Goal: Task Accomplishment & Management: Complete application form

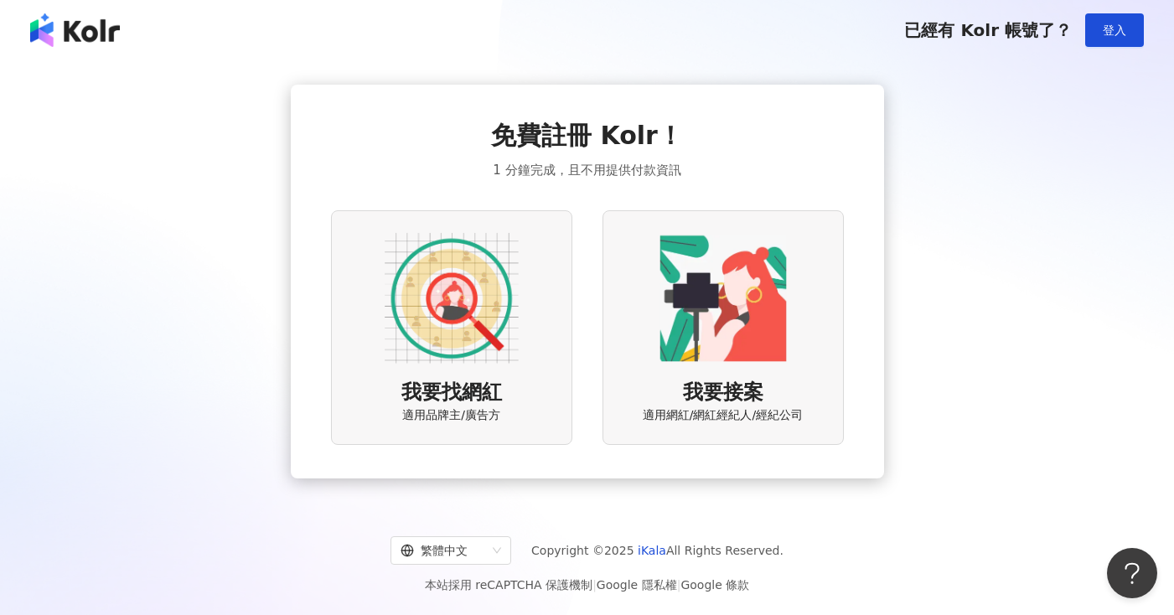
click at [455, 317] on img at bounding box center [452, 298] width 134 height 134
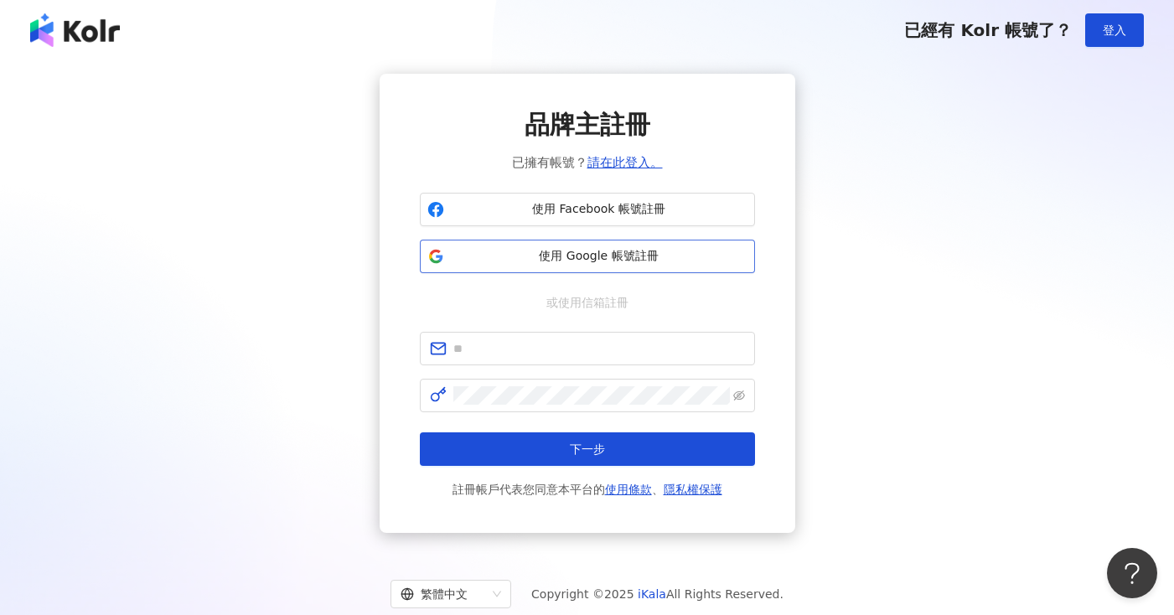
click at [561, 251] on span "使用 Google 帳號註冊" at bounding box center [599, 256] width 297 height 17
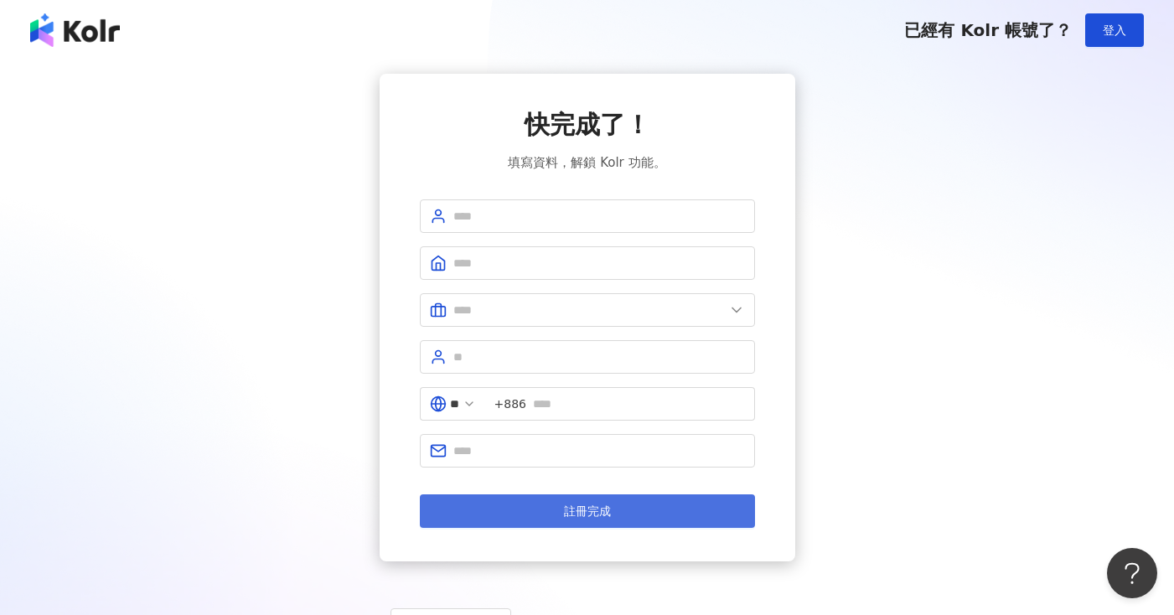
click at [623, 504] on button "註冊完成" at bounding box center [587, 511] width 335 height 34
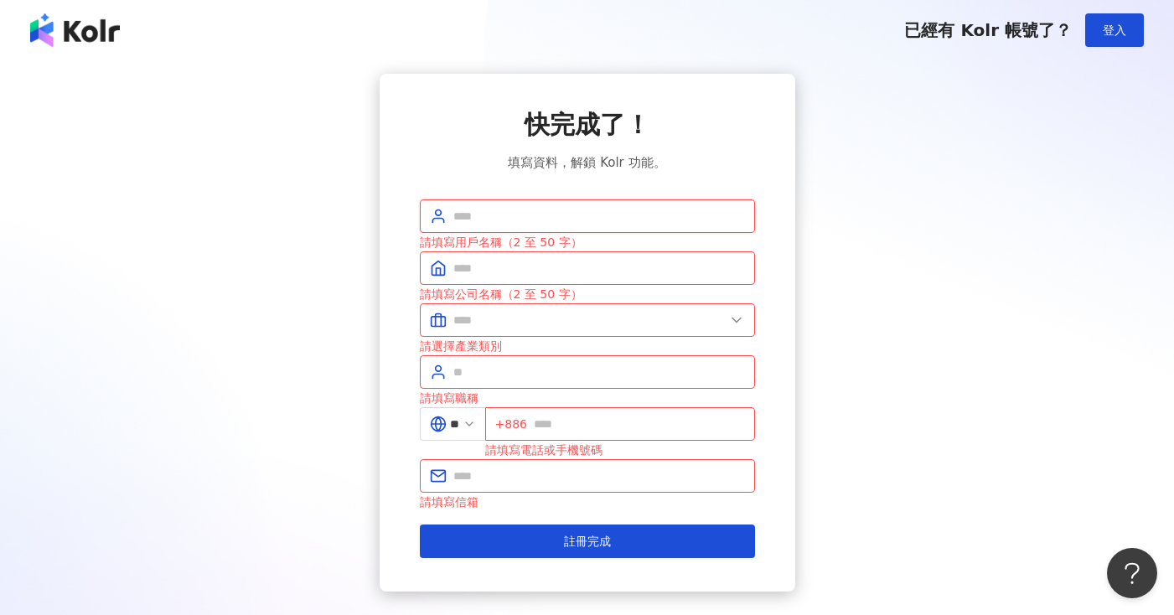
click at [551, 216] on input "text" at bounding box center [599, 216] width 292 height 18
type input "*"
type input "********"
click at [506, 271] on input "text" at bounding box center [599, 268] width 292 height 18
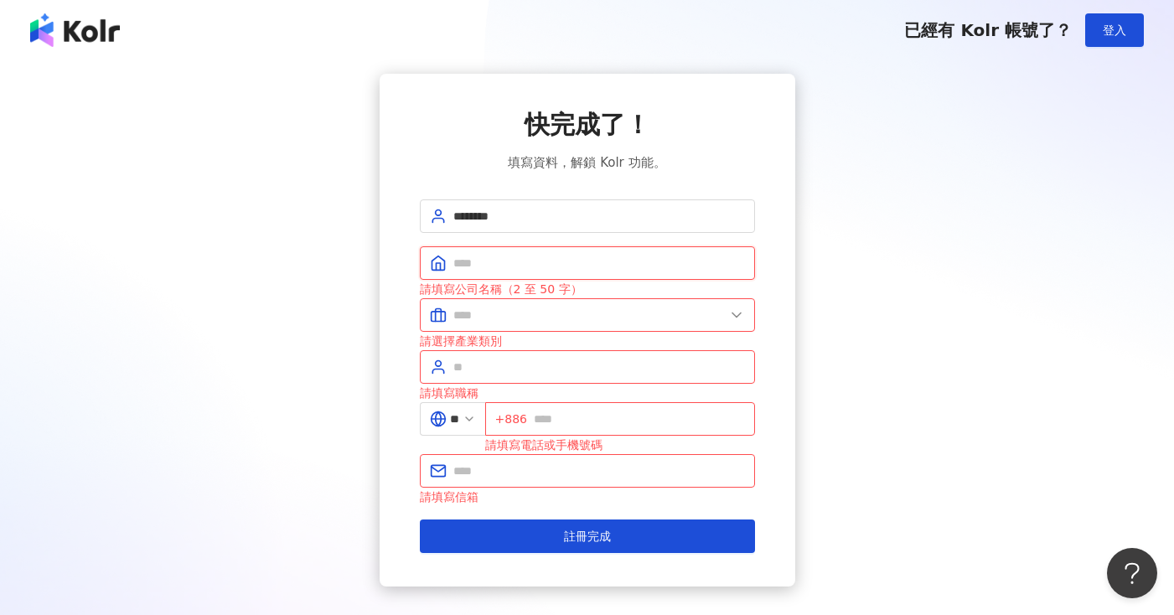
type input "**********"
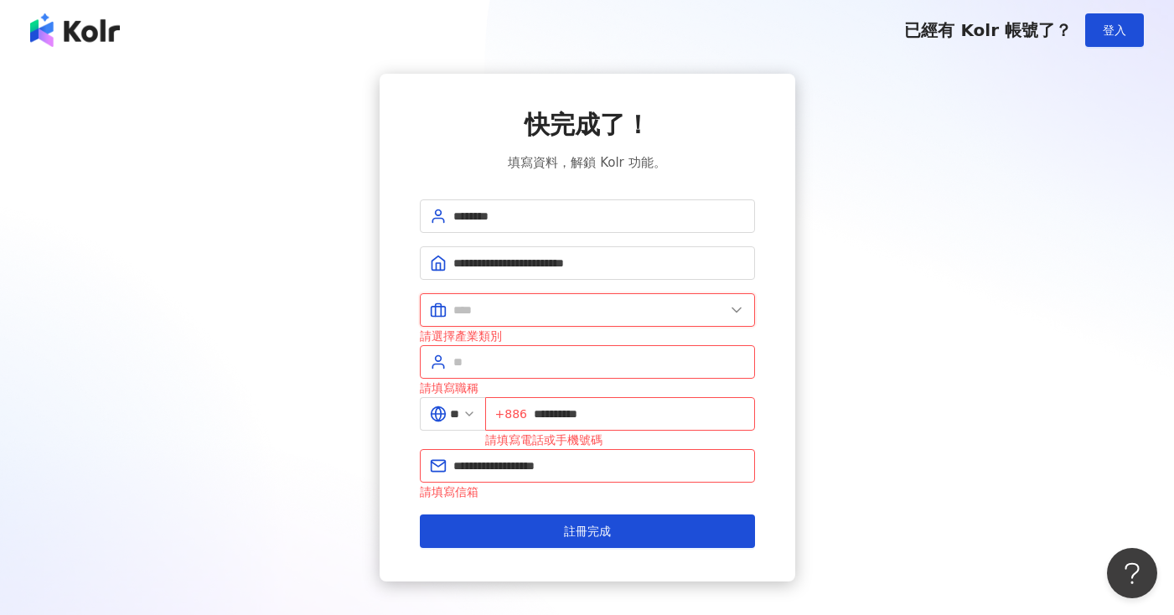
click at [520, 313] on input "text" at bounding box center [588, 310] width 271 height 18
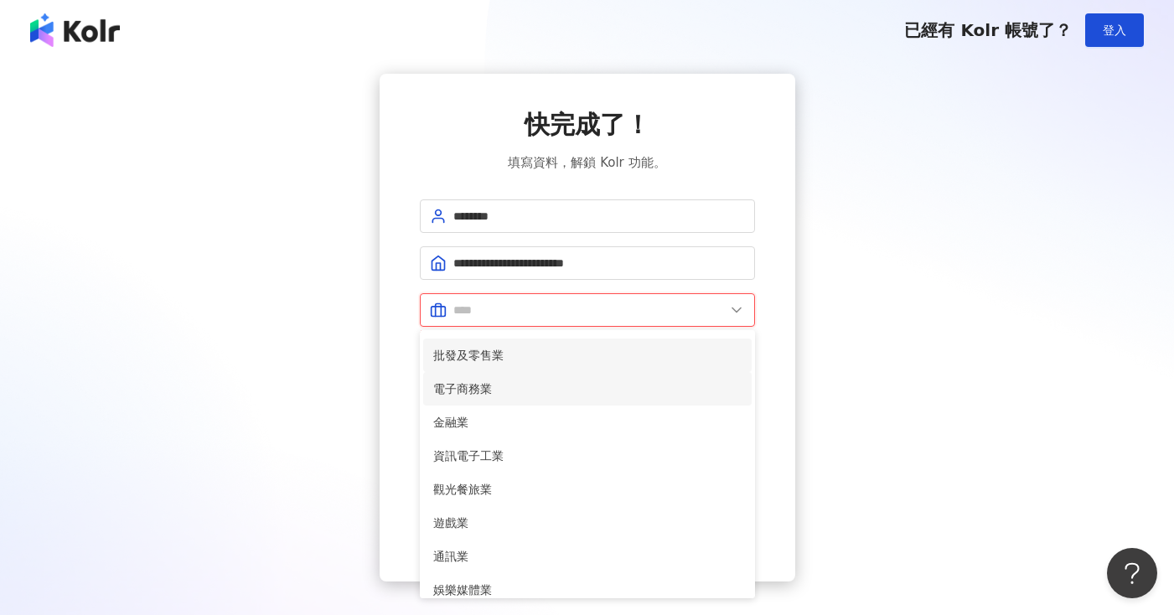
scroll to position [96, 0]
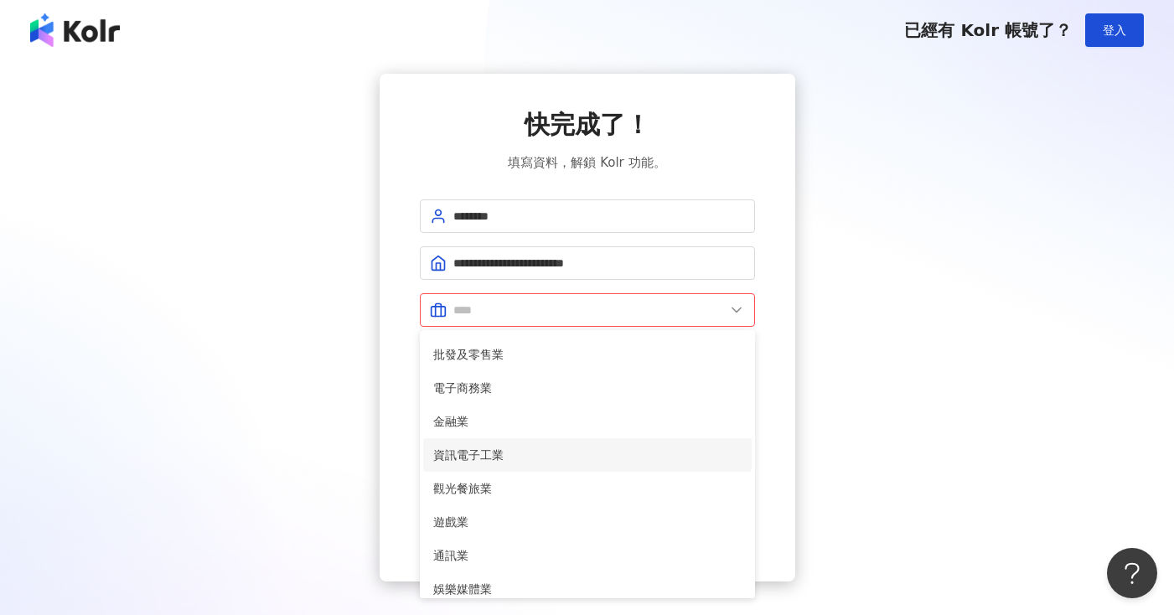
click at [485, 452] on span "資訊電子工業" at bounding box center [587, 455] width 308 height 18
type input "******"
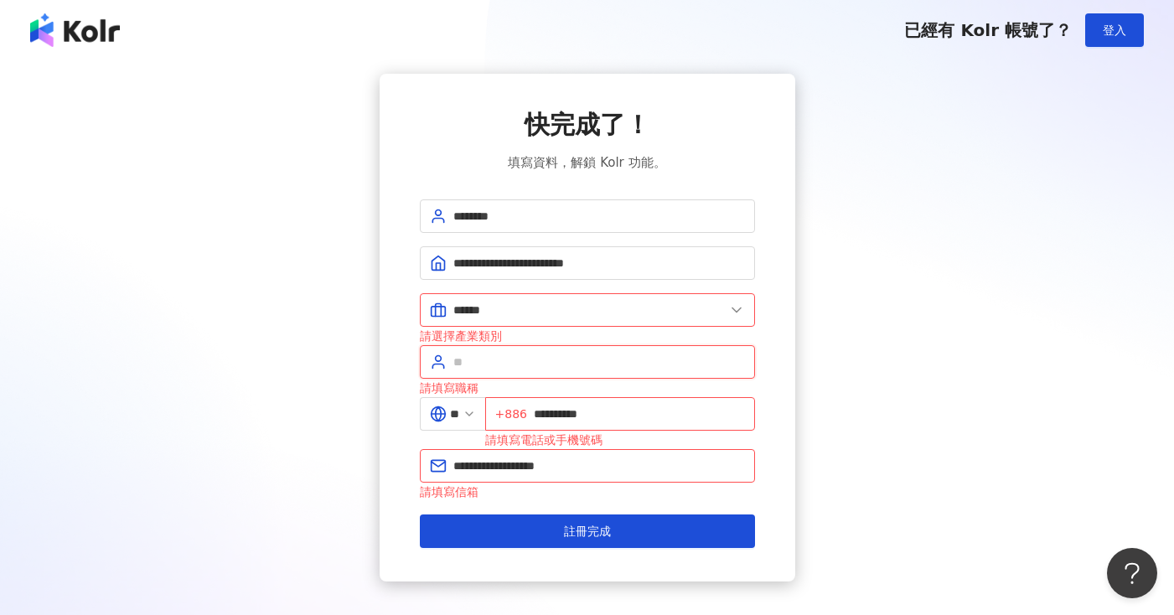
click at [478, 361] on input "text" at bounding box center [599, 362] width 292 height 18
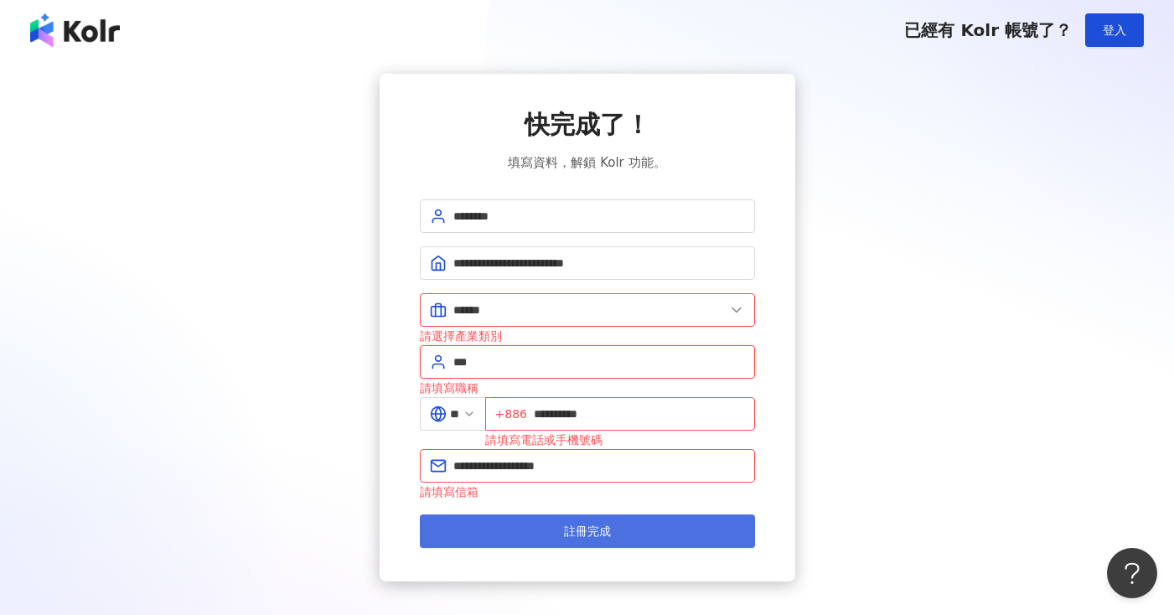
type input "***"
click at [566, 527] on span "註冊完成" at bounding box center [587, 531] width 47 height 13
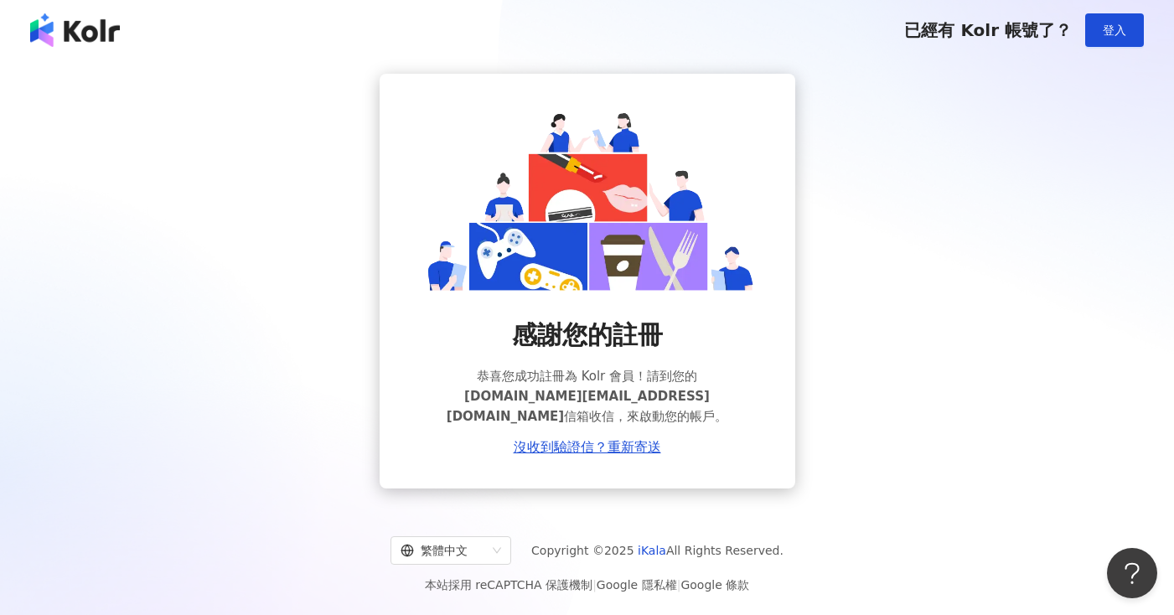
click at [1006, 400] on div "感謝您的註冊 恭喜您成功註冊為 Kolr 會員！請到您的 juohao.li@gmail.com 信箱收信，來啟動您的帳戶。 沒收到驗證信？重新寄送" at bounding box center [587, 281] width 1134 height 415
click at [1109, 34] on span "登入" at bounding box center [1114, 29] width 23 height 13
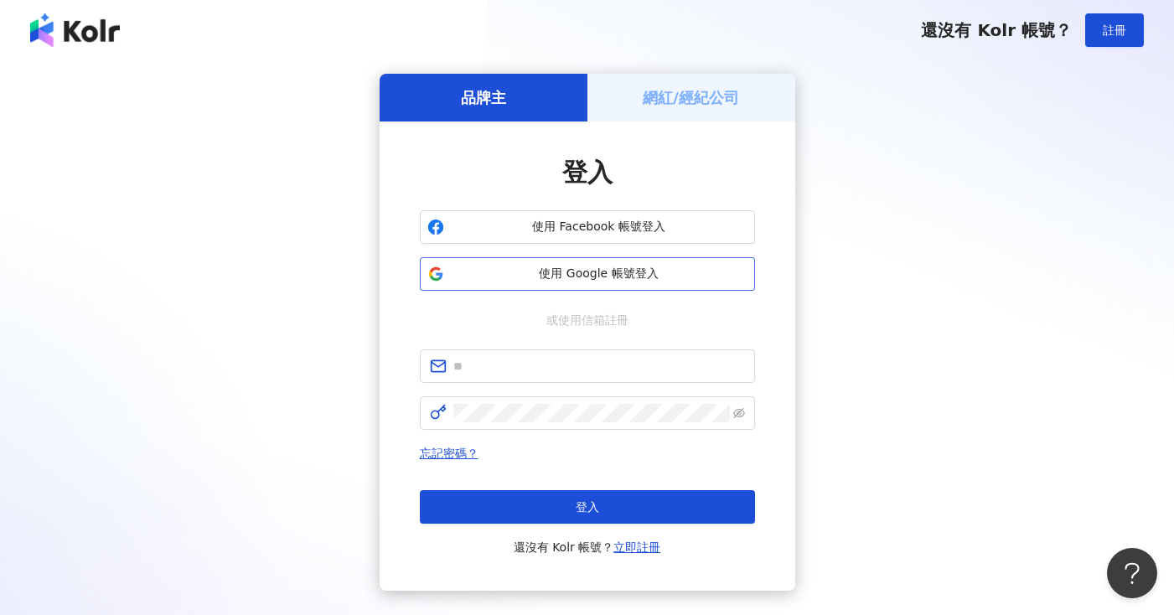
click at [566, 277] on span "使用 Google 帳號登入" at bounding box center [599, 274] width 297 height 17
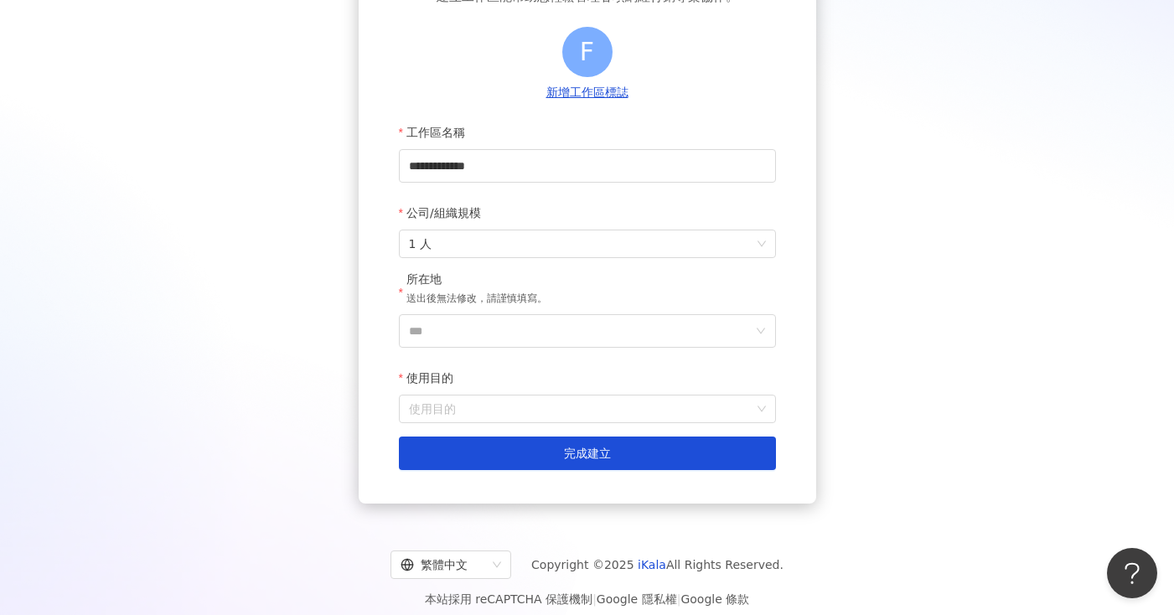
scroll to position [164, 0]
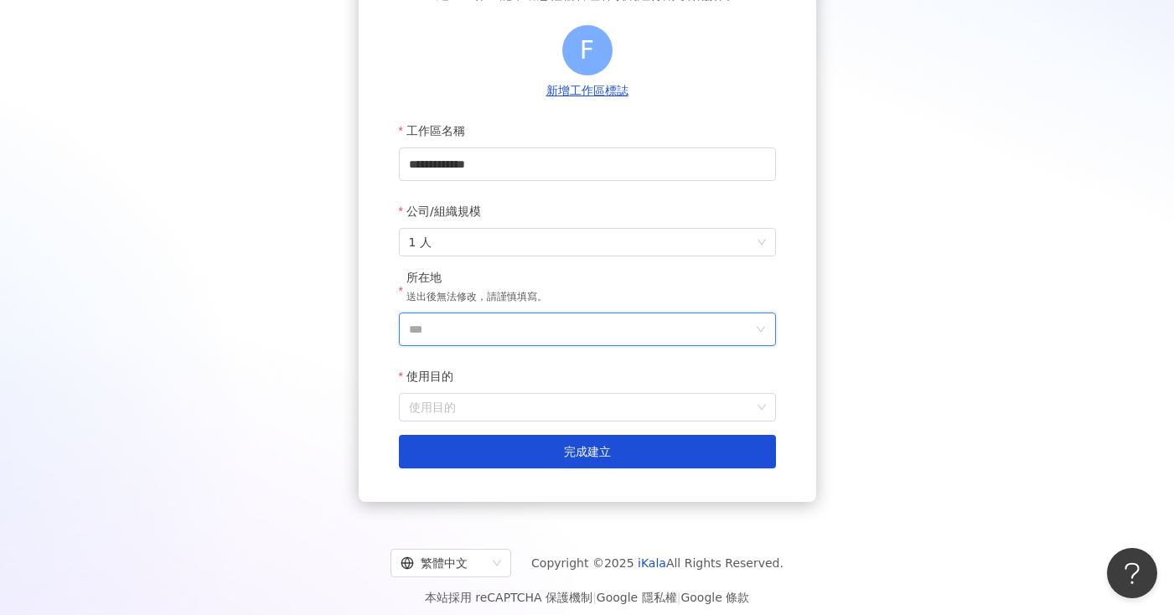
click at [445, 333] on input "***" at bounding box center [581, 329] width 344 height 32
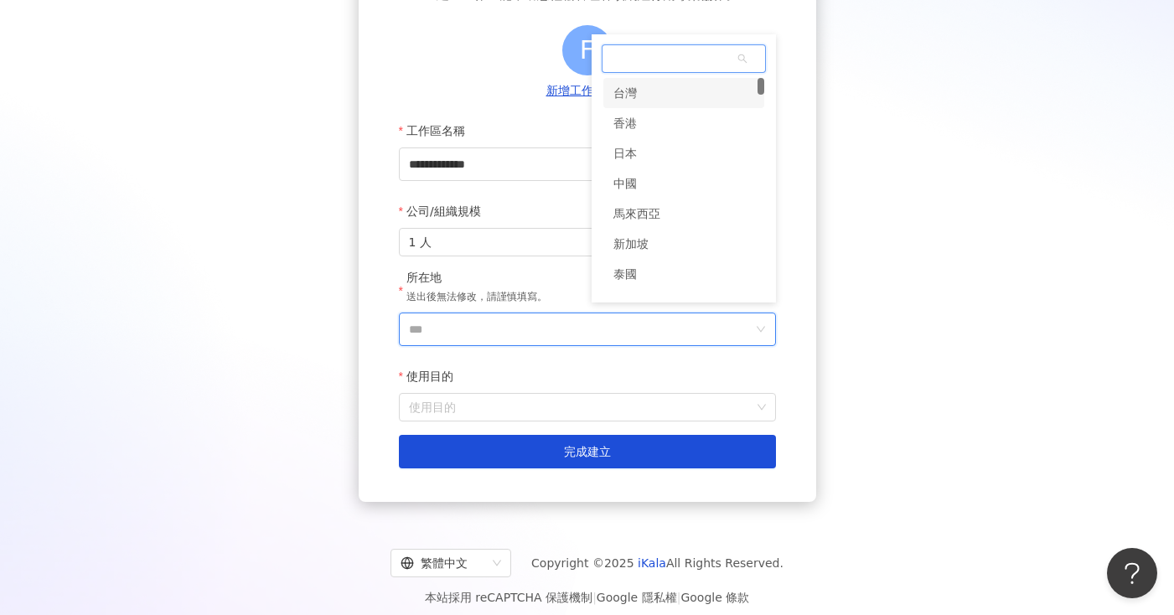
click at [638, 100] on div "台灣" at bounding box center [683, 93] width 161 height 30
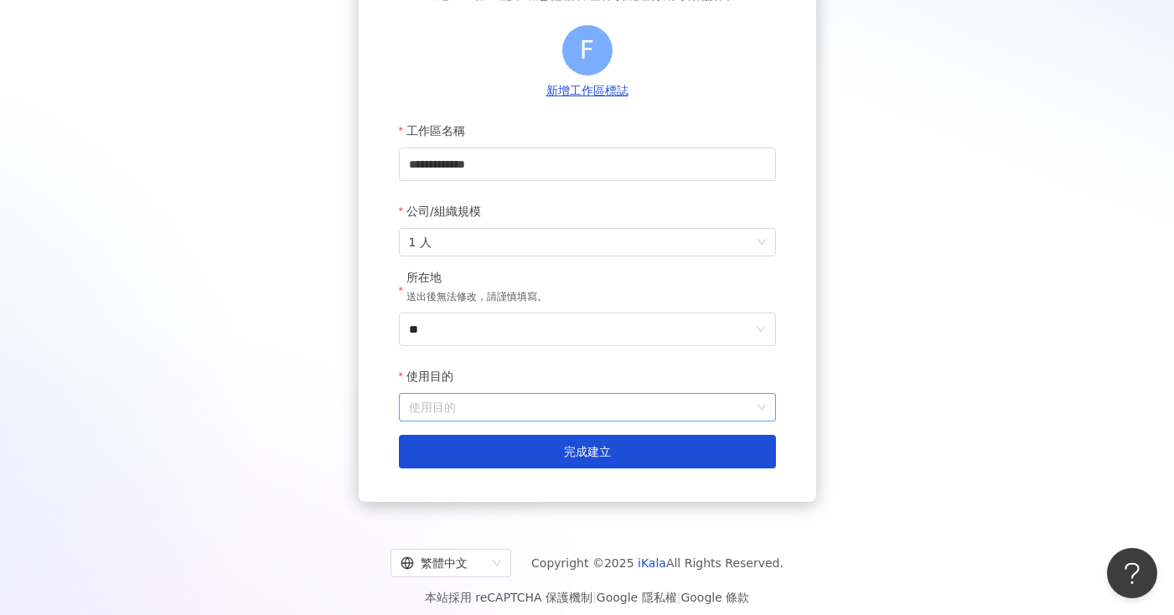
click at [488, 410] on input "使用目的" at bounding box center [587, 407] width 357 height 27
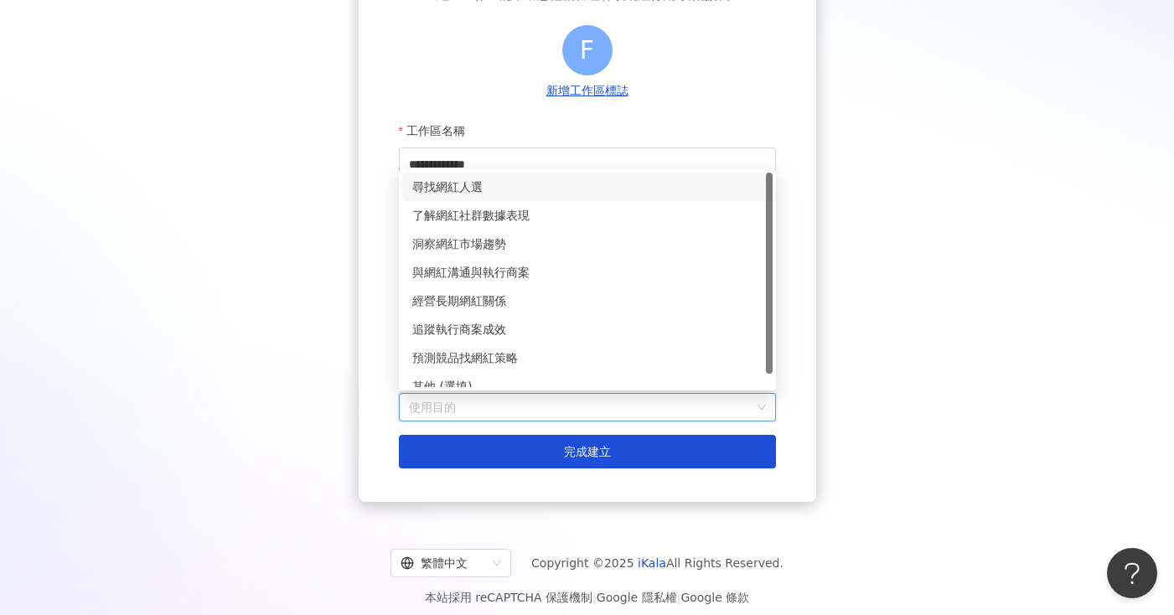
click at [478, 188] on div "尋找網紅人選" at bounding box center [587, 187] width 350 height 18
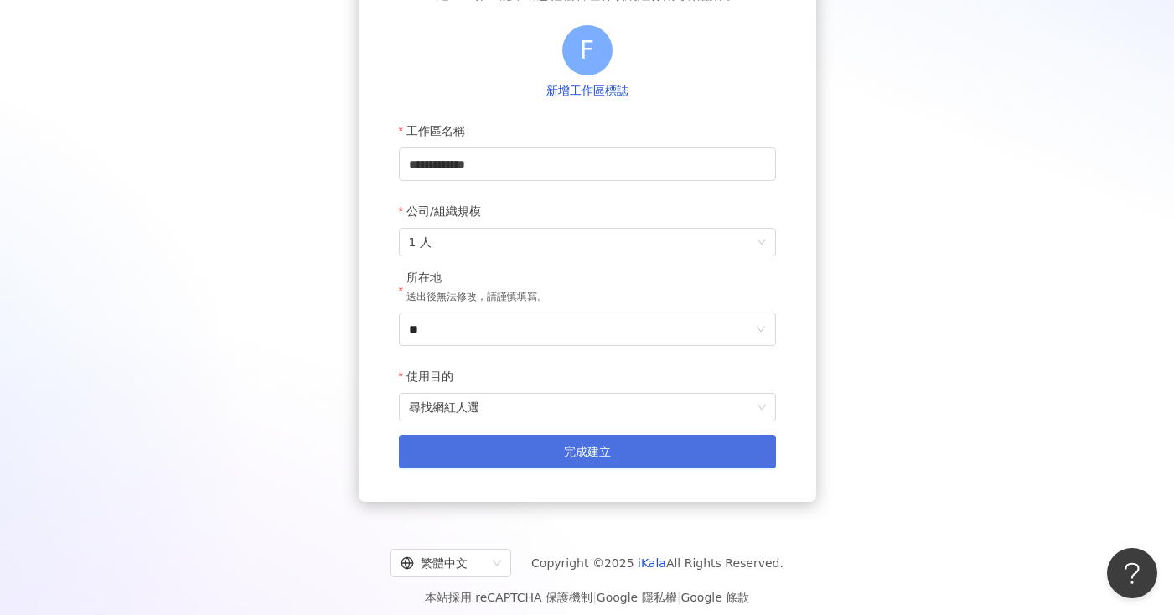
click at [547, 464] on button "完成建立" at bounding box center [587, 452] width 377 height 34
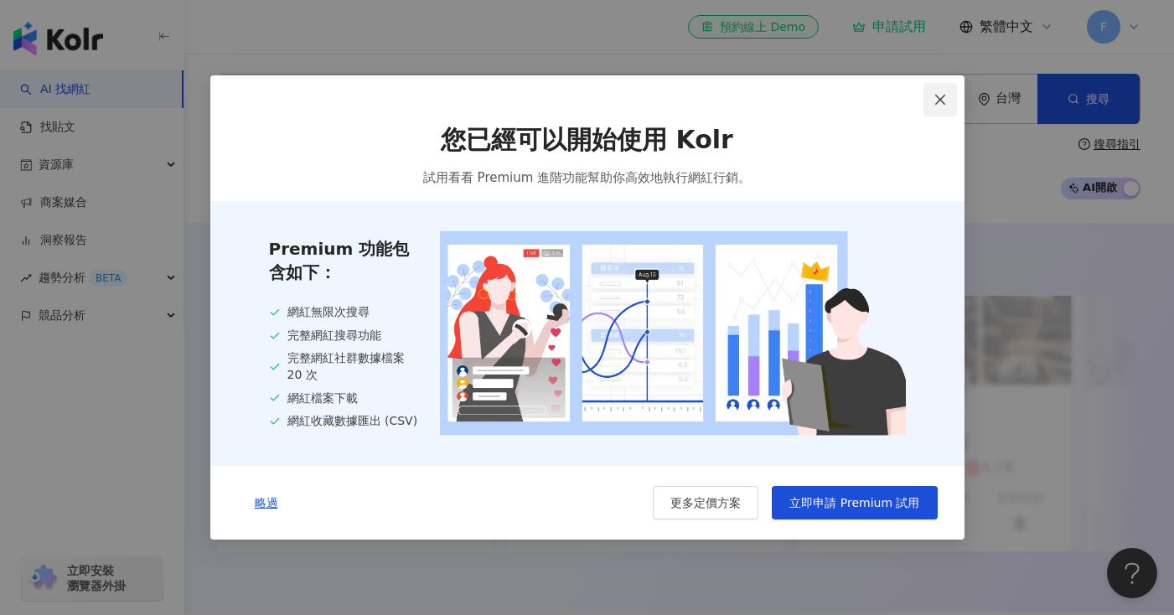
click at [938, 94] on icon "close" at bounding box center [939, 99] width 13 height 13
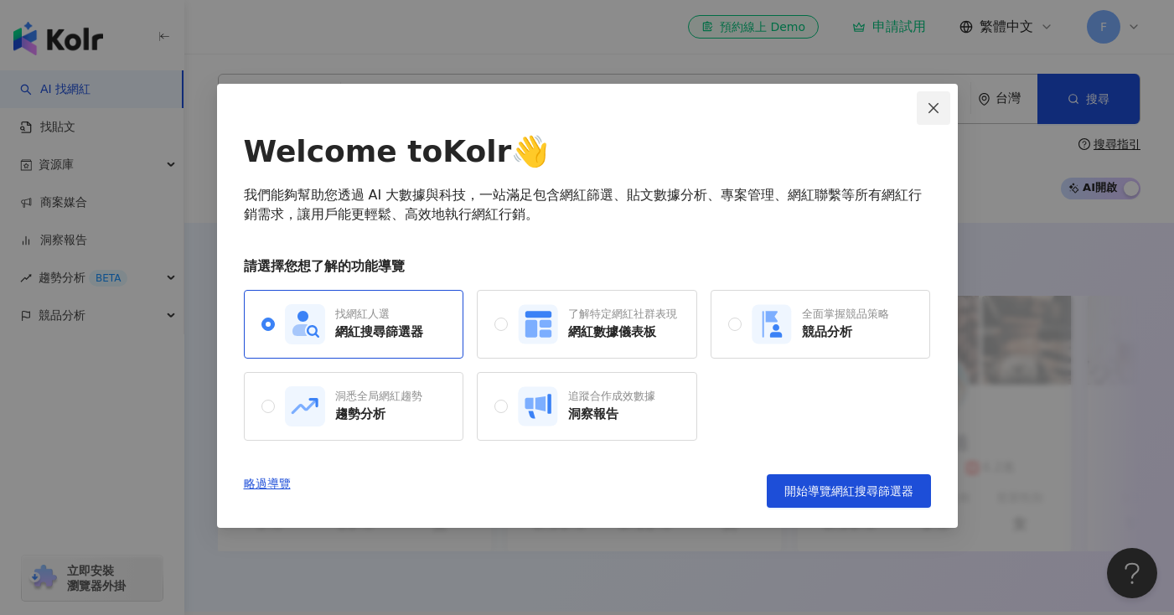
click at [930, 112] on icon "close" at bounding box center [933, 107] width 13 height 13
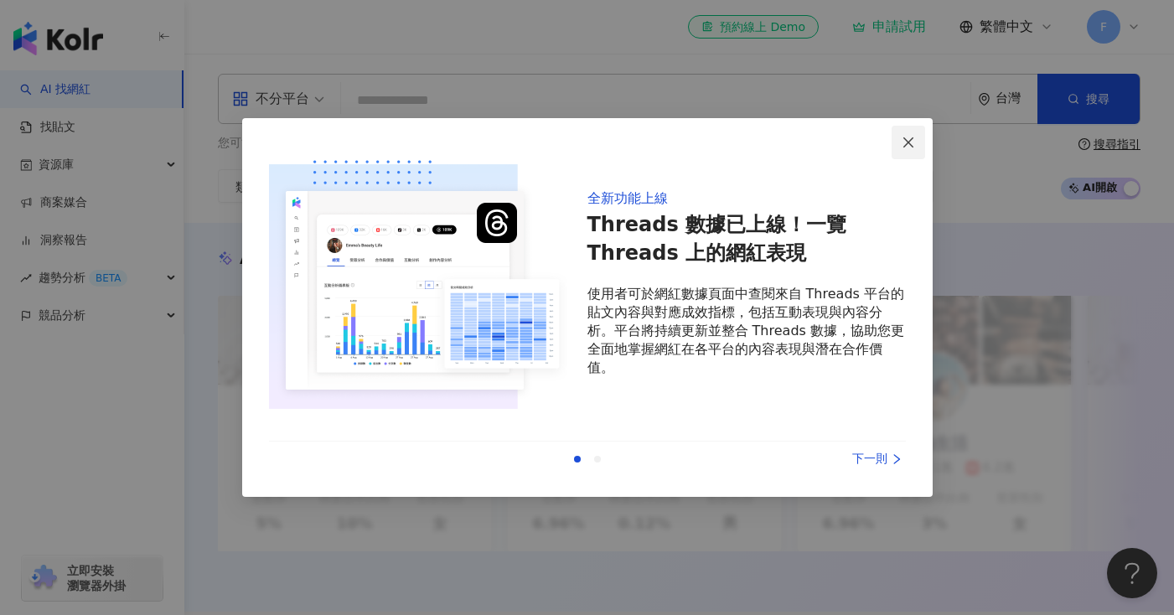
click at [909, 142] on icon "close" at bounding box center [908, 142] width 13 height 13
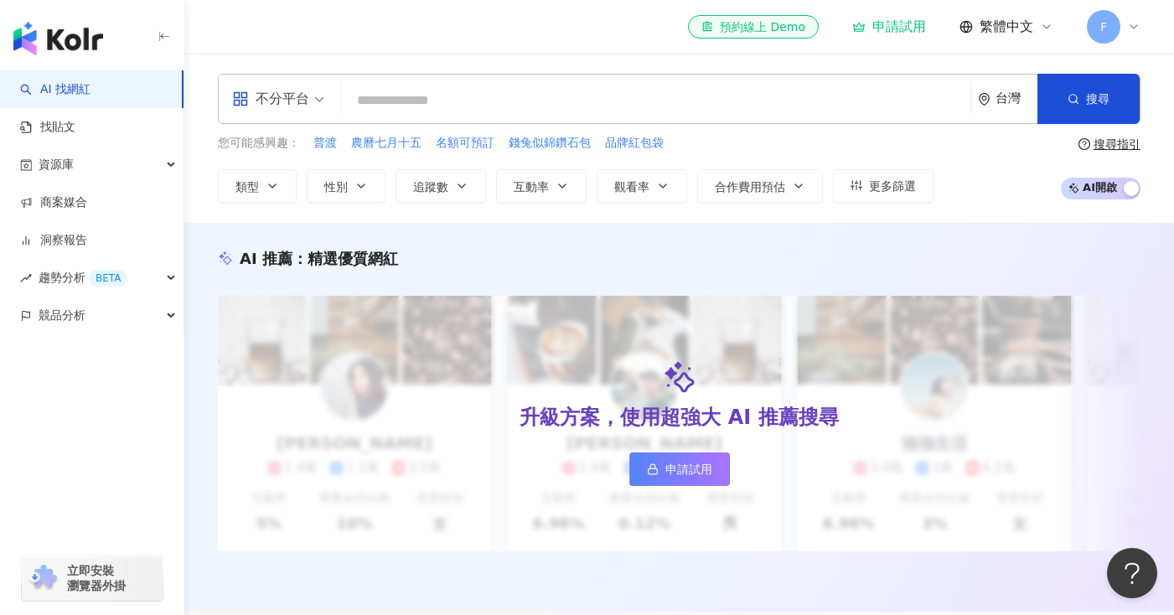
click at [407, 102] on input "search" at bounding box center [656, 101] width 616 height 32
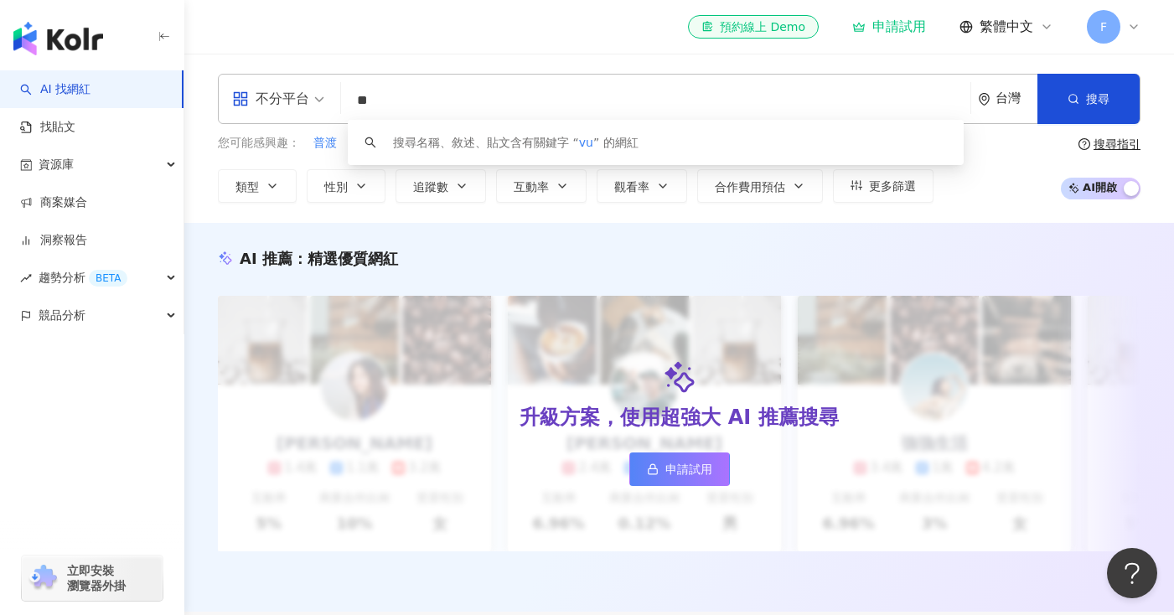
type input "*"
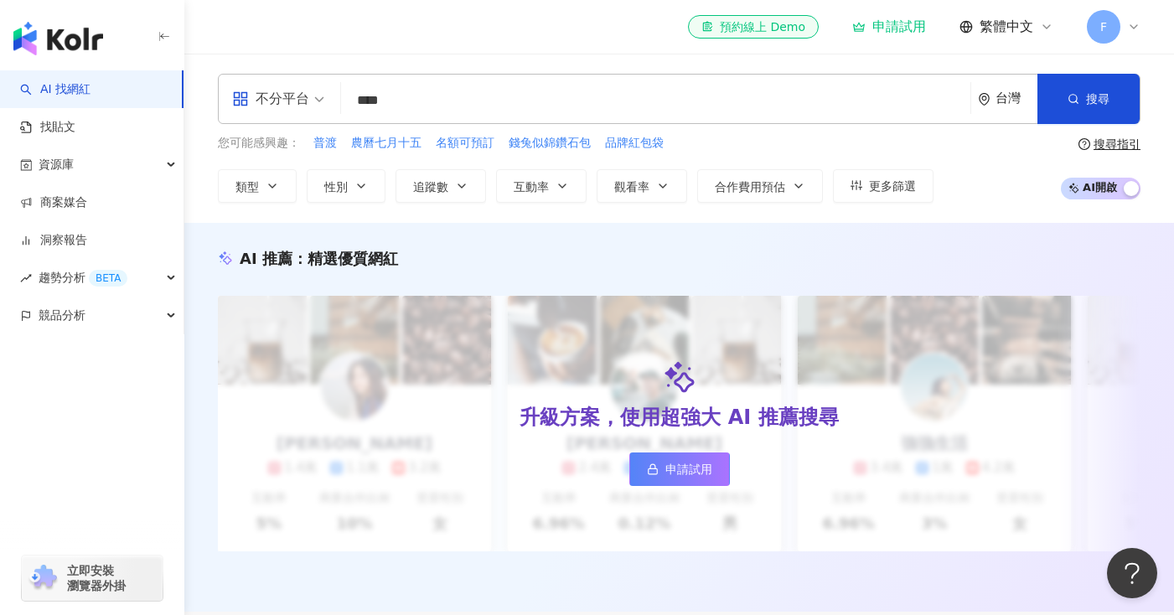
type input "****"
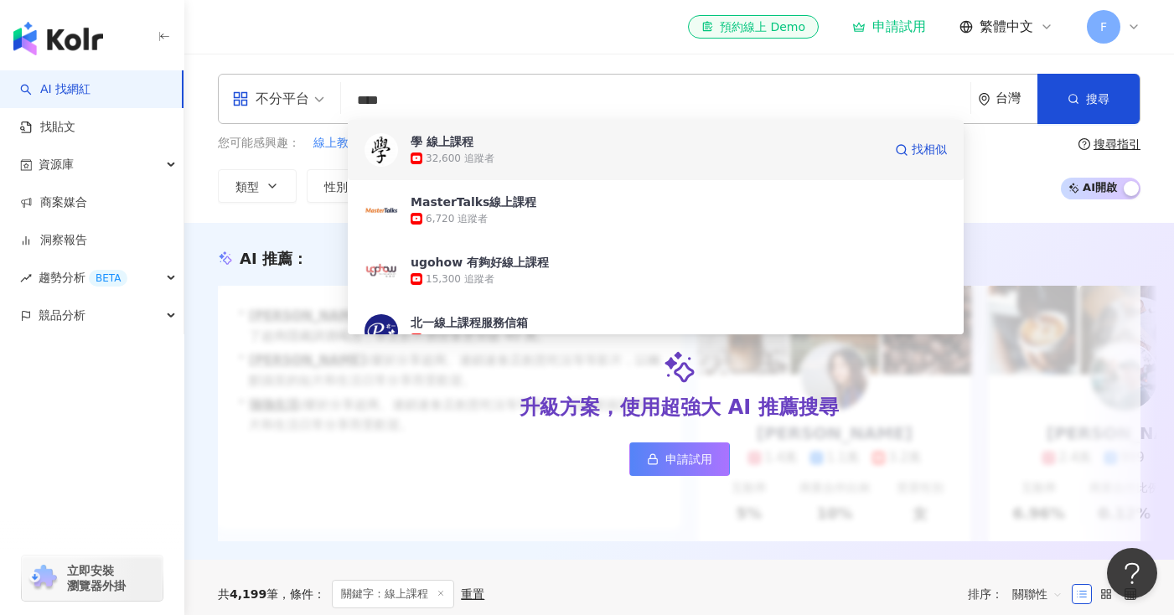
click at [419, 150] on div "32,600 追蹤者" at bounding box center [647, 158] width 472 height 17
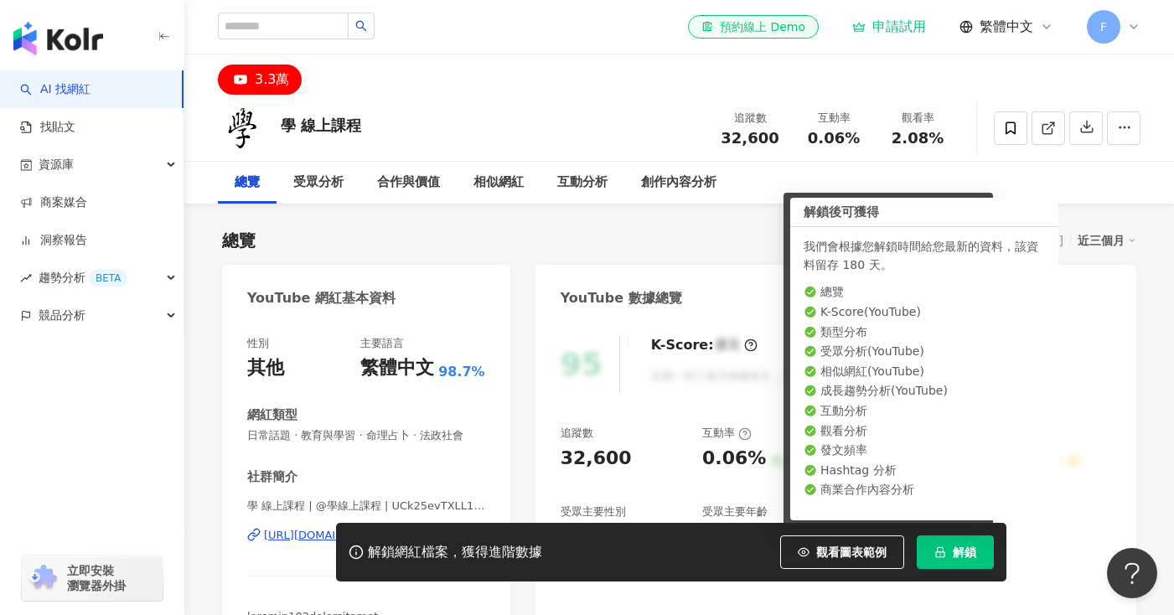
click at [537, 97] on div "學 線上課程 追蹤數 32,600 互動率 0.06% 觀看率 2.08%" at bounding box center [679, 128] width 990 height 66
